Goal: Information Seeking & Learning: Learn about a topic

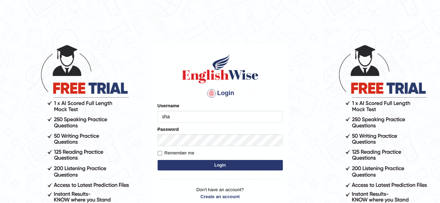
type input "shahil123"
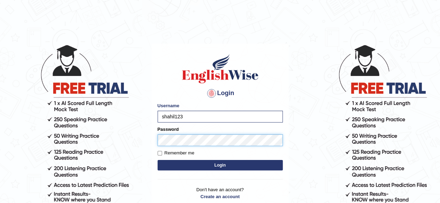
click at [157, 160] on button "Login" at bounding box center [219, 165] width 125 height 10
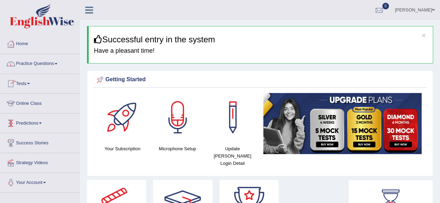
click at [39, 105] on link "Online Class" at bounding box center [39, 102] width 79 height 17
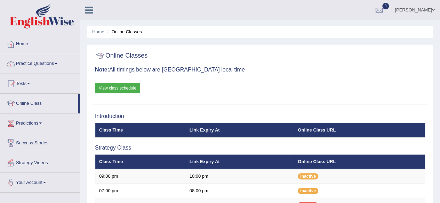
click at [118, 84] on link "View class schedule" at bounding box center [117, 88] width 45 height 10
click at [56, 65] on link "Practice Questions" at bounding box center [39, 62] width 79 height 17
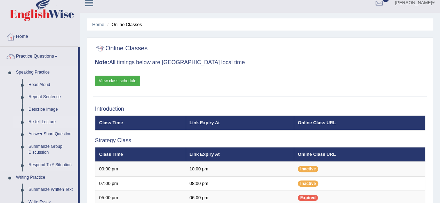
scroll to position [8, 0]
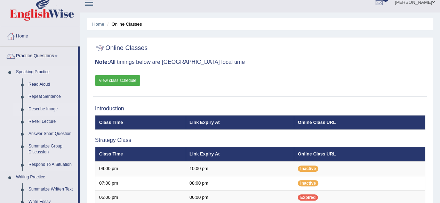
click at [48, 109] on link "Describe Image" at bounding box center [51, 109] width 52 height 13
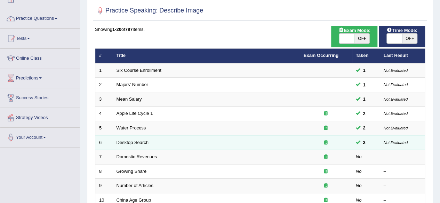
scroll to position [46, 0]
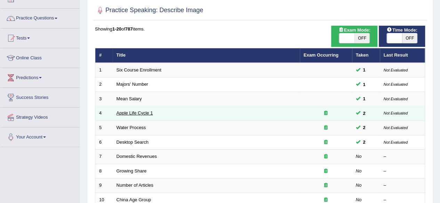
click at [139, 113] on link "Apple Life Cycle 1" at bounding box center [134, 113] width 36 height 5
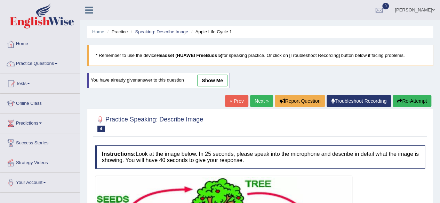
click at [216, 80] on link "show me" at bounding box center [212, 81] width 30 height 12
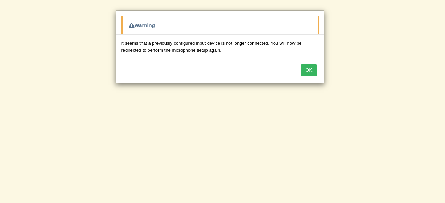
click at [304, 69] on button "OK" at bounding box center [309, 70] width 16 height 12
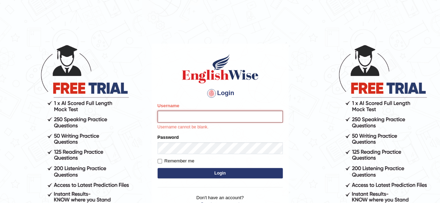
click at [174, 116] on input "Username" at bounding box center [219, 117] width 125 height 12
type input "shahil123"
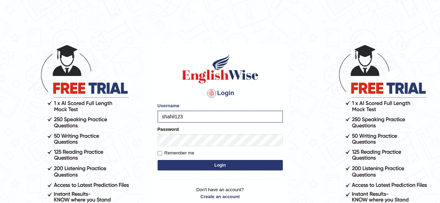
click at [182, 148] on form "Please fix the following errors: Username shahil123 Password Remember me Login" at bounding box center [219, 138] width 125 height 70
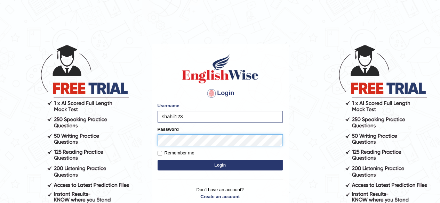
click at [157, 160] on button "Login" at bounding box center [219, 165] width 125 height 10
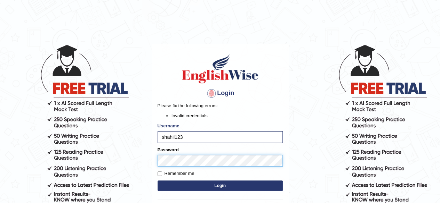
click at [157, 181] on button "Login" at bounding box center [219, 186] width 125 height 10
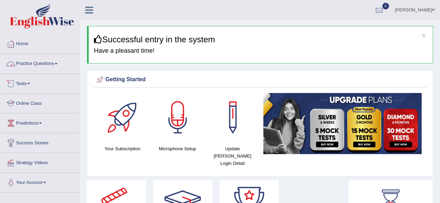
click at [57, 64] on span at bounding box center [56, 63] width 3 height 1
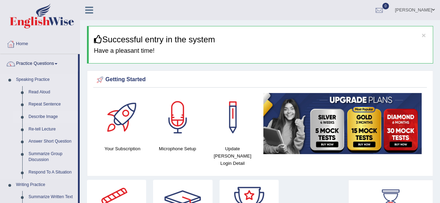
click at [46, 117] on link "Describe Image" at bounding box center [51, 117] width 52 height 13
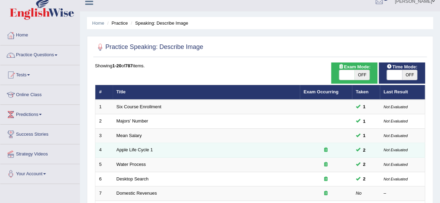
scroll to position [9, 0]
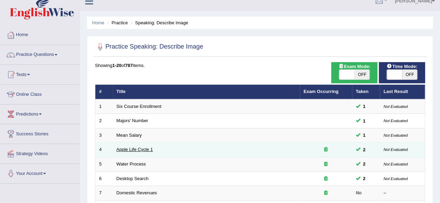
click at [134, 147] on link "Apple Life Cycle 1" at bounding box center [134, 149] width 36 height 5
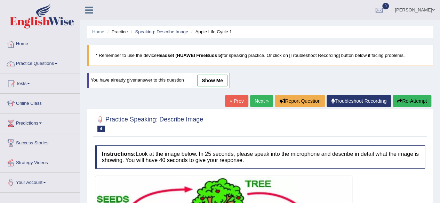
click at [218, 79] on link "show me" at bounding box center [212, 81] width 30 height 12
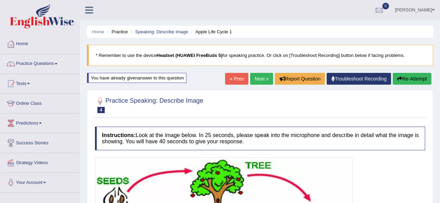
click at [256, 78] on link "Next »" at bounding box center [261, 79] width 23 height 12
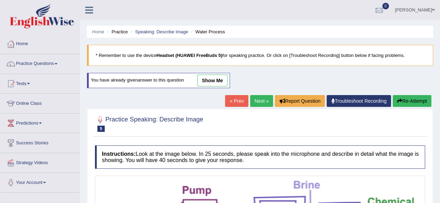
click at [115, 33] on li "Practice" at bounding box center [116, 31] width 22 height 7
click at [64, 62] on link "Practice Questions" at bounding box center [39, 62] width 79 height 17
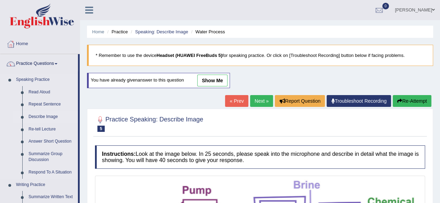
click at [47, 116] on link "Describe Image" at bounding box center [51, 117] width 52 height 13
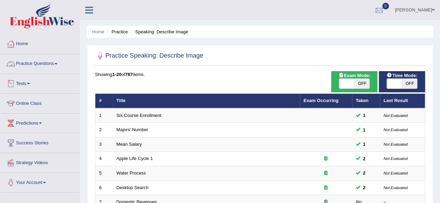
click at [60, 63] on link "Practice Questions" at bounding box center [39, 62] width 79 height 17
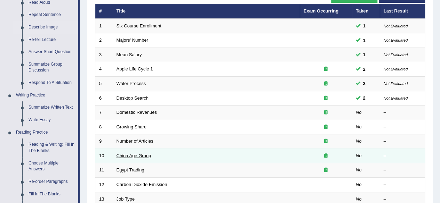
scroll to position [91, 0]
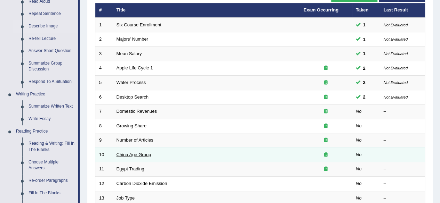
click at [138, 152] on link "China Age Group" at bounding box center [133, 154] width 35 height 5
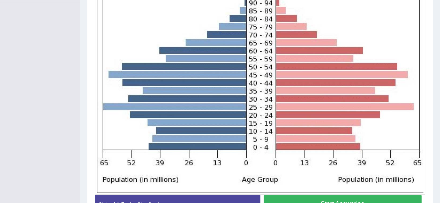
scroll to position [190, 0]
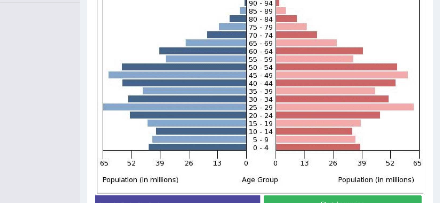
click at [313, 196] on button "Start Answering" at bounding box center [342, 205] width 158 height 18
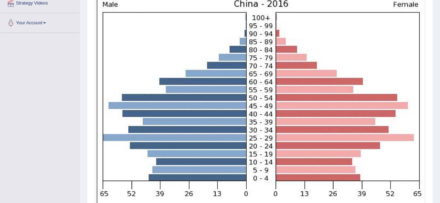
scroll to position [161, 0]
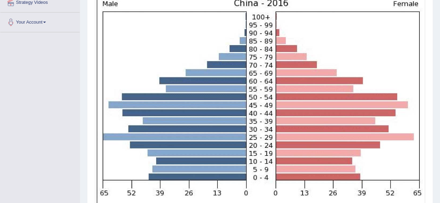
click at [314, 122] on img at bounding box center [260, 109] width 326 height 228
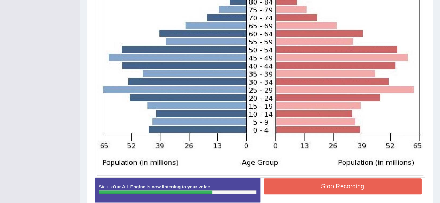
scroll to position [214, 0]
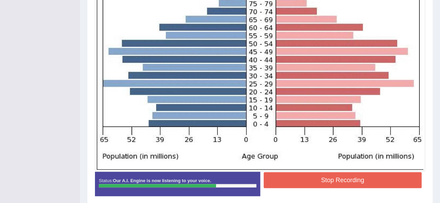
click at [304, 174] on button "Stop Recording" at bounding box center [342, 180] width 158 height 16
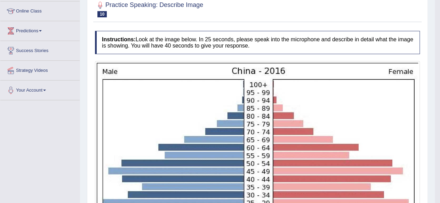
scroll to position [0, 0]
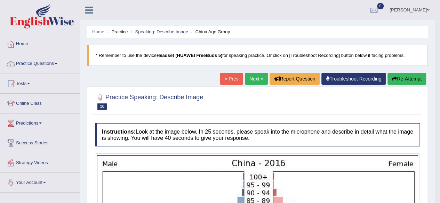
click at [253, 81] on link "Next »" at bounding box center [256, 79] width 23 height 12
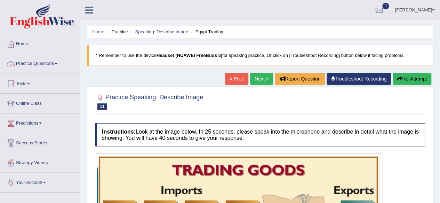
click at [55, 64] on link "Practice Questions" at bounding box center [39, 62] width 79 height 17
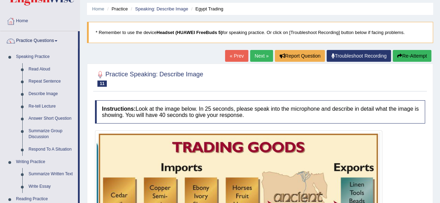
scroll to position [23, 0]
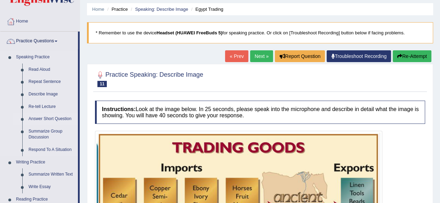
click at [52, 119] on link "Answer Short Question" at bounding box center [51, 119] width 52 height 13
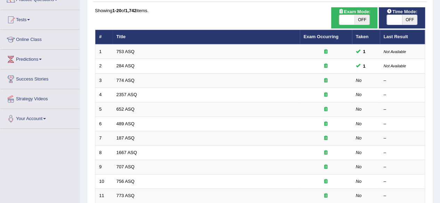
scroll to position [67, 0]
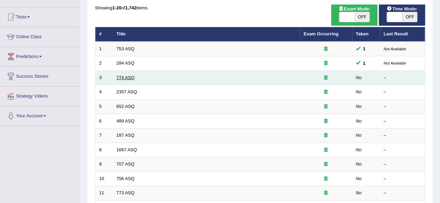
click at [131, 76] on link "774 ASQ" at bounding box center [125, 77] width 18 height 5
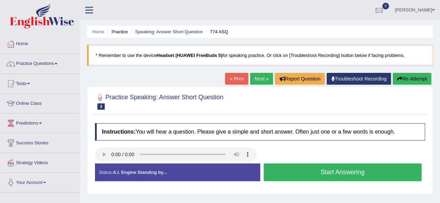
click at [301, 167] on button "Start Answering" at bounding box center [342, 173] width 158 height 18
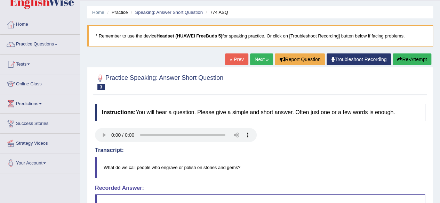
scroll to position [19, 0]
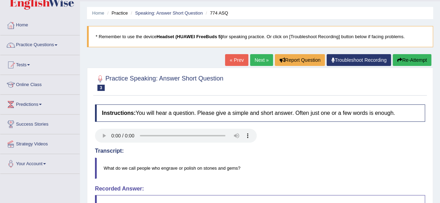
click at [254, 60] on link "Next »" at bounding box center [261, 60] width 23 height 12
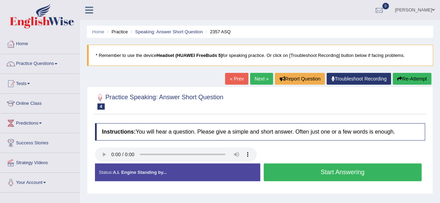
click at [263, 80] on link "Next »" at bounding box center [261, 79] width 23 height 12
click at [312, 177] on button "Start Answering" at bounding box center [342, 173] width 158 height 18
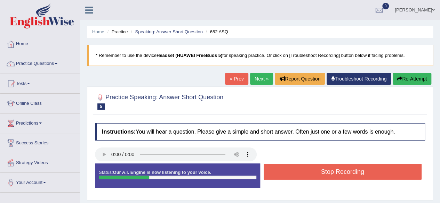
click at [312, 177] on button "Stop Recording" at bounding box center [342, 172] width 158 height 16
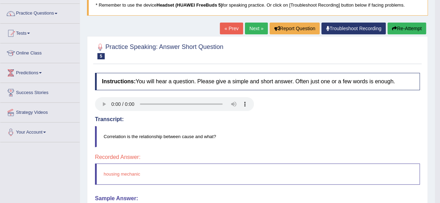
scroll to position [50, 0]
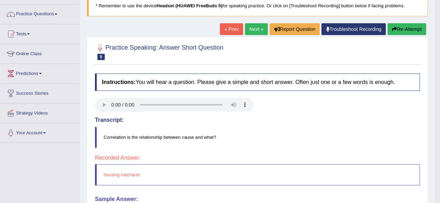
click at [258, 32] on link "Next »" at bounding box center [256, 29] width 23 height 12
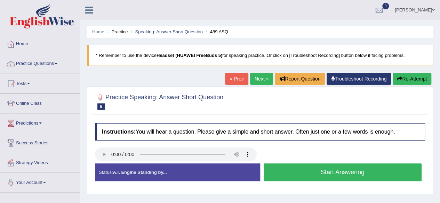
click at [307, 176] on button "Start Answering" at bounding box center [342, 173] width 158 height 18
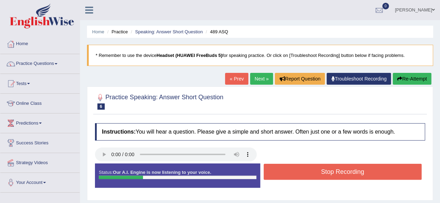
click at [307, 176] on button "Stop Recording" at bounding box center [342, 172] width 158 height 16
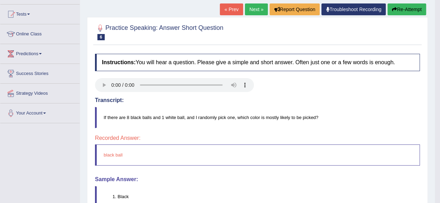
scroll to position [68, 0]
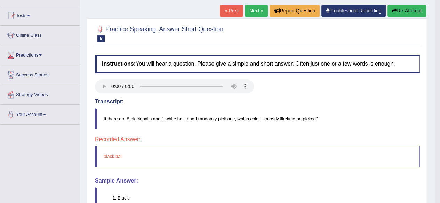
click at [252, 14] on link "Next »" at bounding box center [256, 11] width 23 height 12
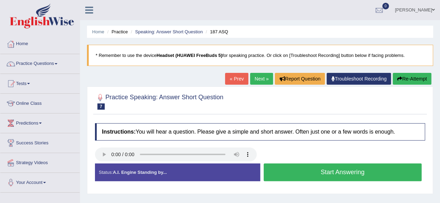
click at [288, 172] on button "Start Answering" at bounding box center [342, 173] width 158 height 18
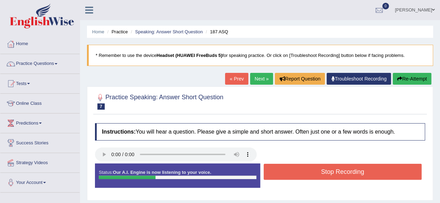
click at [288, 172] on button "Stop Recording" at bounding box center [342, 172] width 158 height 16
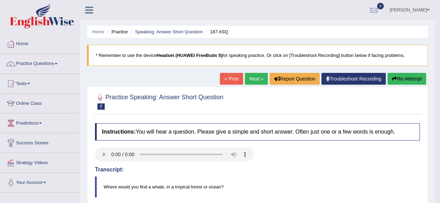
click at [260, 77] on link "Next »" at bounding box center [256, 79] width 23 height 12
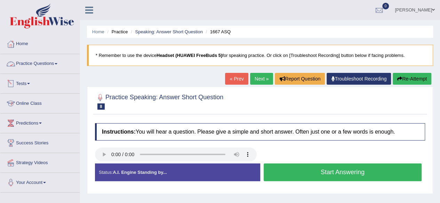
click at [58, 67] on link "Practice Questions" at bounding box center [39, 62] width 79 height 17
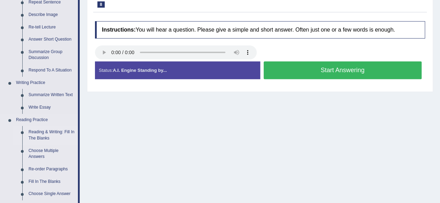
scroll to position [120, 0]
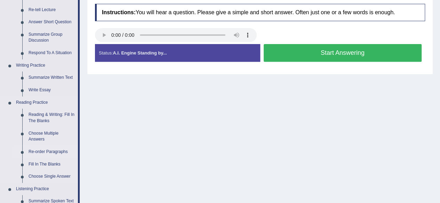
click at [42, 154] on link "Re-order Paragraphs" at bounding box center [51, 152] width 52 height 13
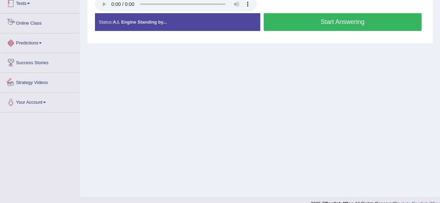
scroll to position [161, 0]
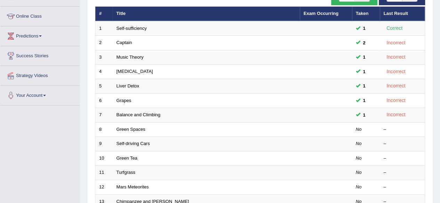
scroll to position [88, 0]
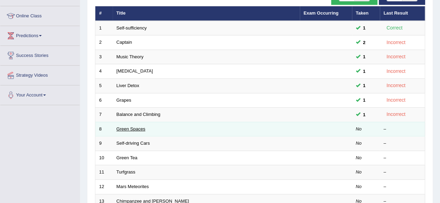
click at [132, 127] on link "Green Spaces" at bounding box center [130, 129] width 29 height 5
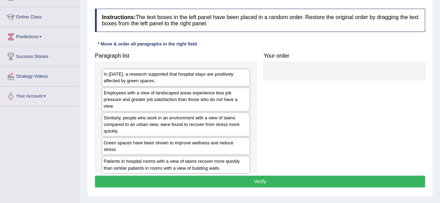
scroll to position [87, 0]
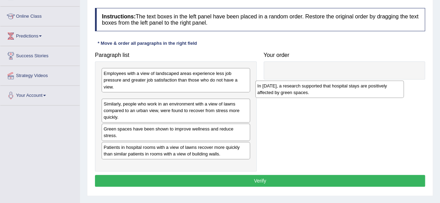
drag, startPoint x: 161, startPoint y: 77, endPoint x: 315, endPoint y: 89, distance: 154.1
click at [315, 89] on div "In 2002, a research supported that hospital stays are positively affected by gr…" at bounding box center [329, 89] width 148 height 17
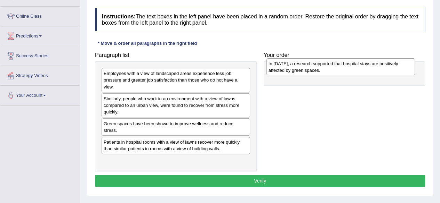
drag, startPoint x: 223, startPoint y: 99, endPoint x: 388, endPoint y: 65, distance: 168.4
click at [388, 65] on div "In 2002, a research supported that hospital stays are positively affected by gr…" at bounding box center [340, 66] width 148 height 17
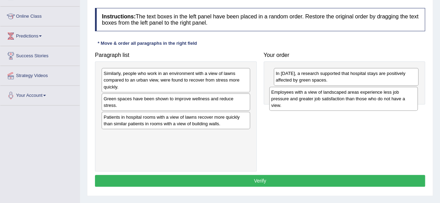
drag, startPoint x: 228, startPoint y: 87, endPoint x: 400, endPoint y: 105, distance: 172.6
click at [400, 105] on div "Employees with a view of landscaped areas experience less job pressure and grea…" at bounding box center [343, 99] width 148 height 24
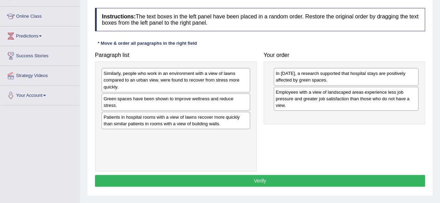
scroll to position [0, 0]
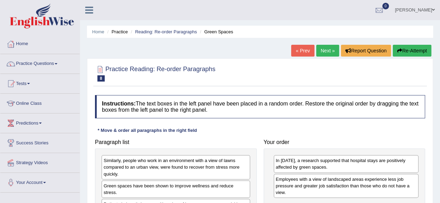
click at [328, 50] on link "Next »" at bounding box center [327, 51] width 23 height 12
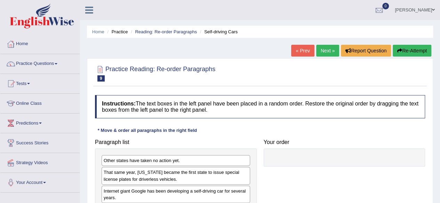
click at [58, 66] on link "Practice Questions" at bounding box center [39, 62] width 79 height 17
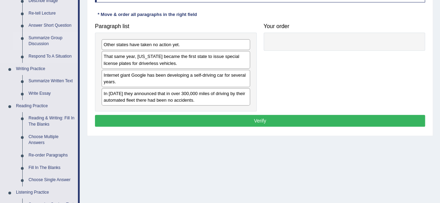
scroll to position [99, 0]
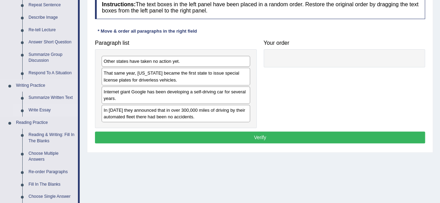
click at [43, 110] on link "Write Essay" at bounding box center [51, 110] width 52 height 13
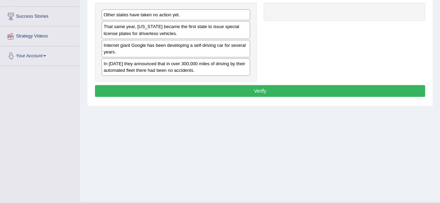
scroll to position [161, 0]
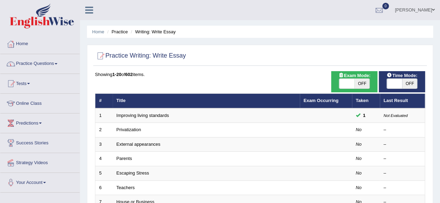
click at [15, 47] on div at bounding box center [11, 44] width 10 height 10
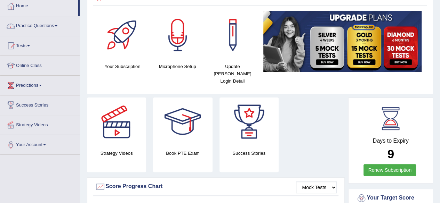
scroll to position [38, 0]
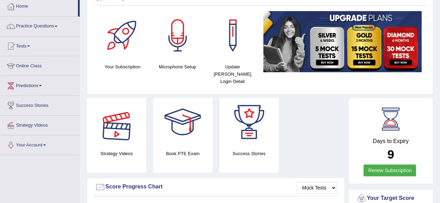
click at [123, 130] on div at bounding box center [116, 122] width 49 height 49
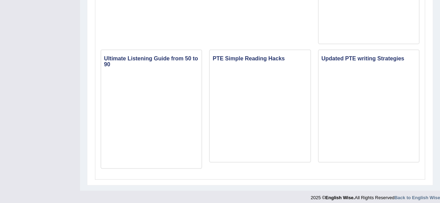
scroll to position [646, 0]
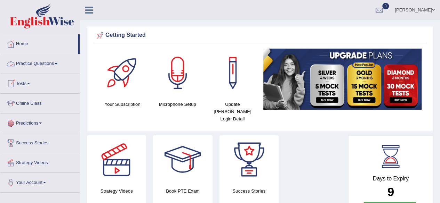
click at [57, 62] on link "Practice Questions" at bounding box center [39, 62] width 79 height 17
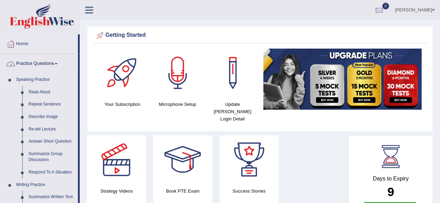
click at [163, 14] on div "Shahil Chetty Toggle navigation Username: Shahil123 Access Type: Online Subscri…" at bounding box center [260, 10] width 360 height 20
click at [27, 44] on link "Home" at bounding box center [39, 42] width 78 height 17
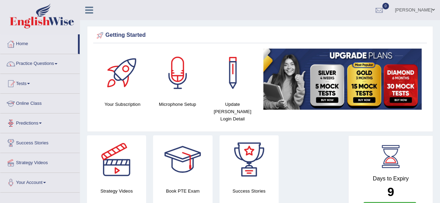
click at [32, 104] on link "Online Class" at bounding box center [39, 102] width 79 height 17
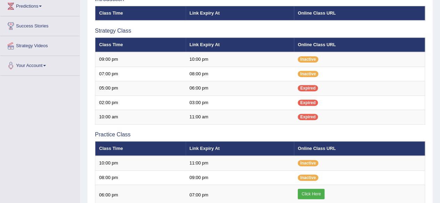
scroll to position [117, 0]
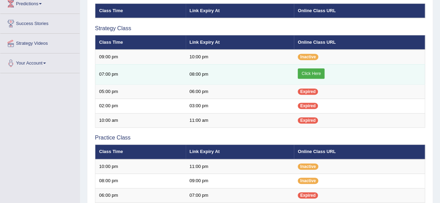
click at [308, 71] on link "Click Here" at bounding box center [311, 73] width 27 height 10
click at [314, 68] on link "Click Here" at bounding box center [311, 73] width 27 height 10
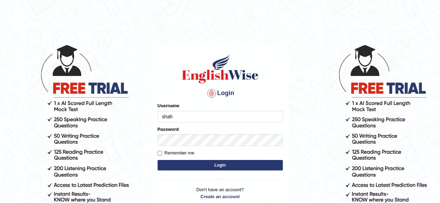
type input "shahil123"
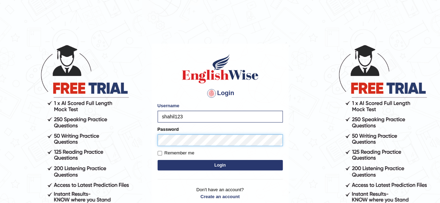
click at [157, 160] on button "Login" at bounding box center [219, 165] width 125 height 10
